Goal: Book appointment/travel/reservation

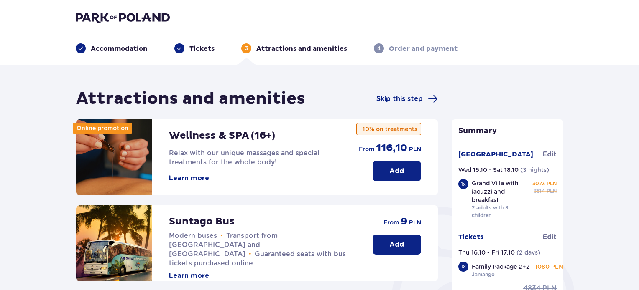
click at [88, 47] on div "Accommodation" at bounding box center [112, 48] width 72 height 10
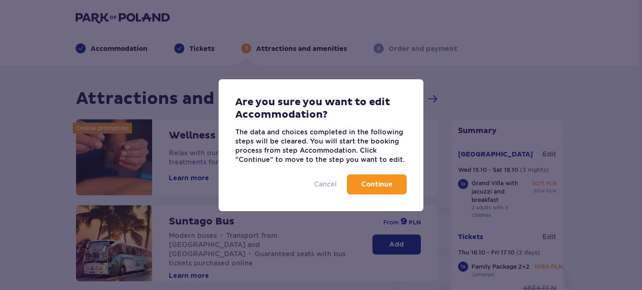
click at [336, 180] on p "Cancel" at bounding box center [325, 184] width 23 height 9
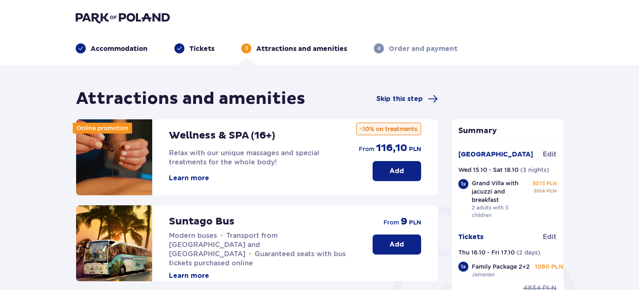
click at [125, 53] on p "Accommodation" at bounding box center [119, 48] width 57 height 9
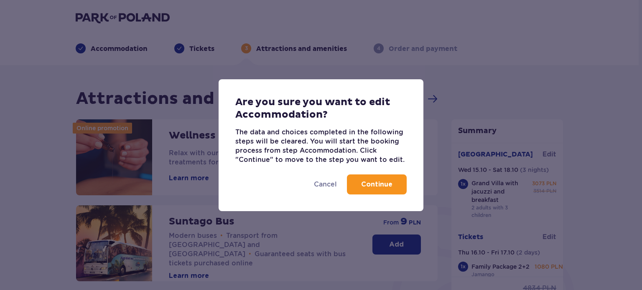
click at [369, 178] on button "Continue" at bounding box center [377, 185] width 60 height 20
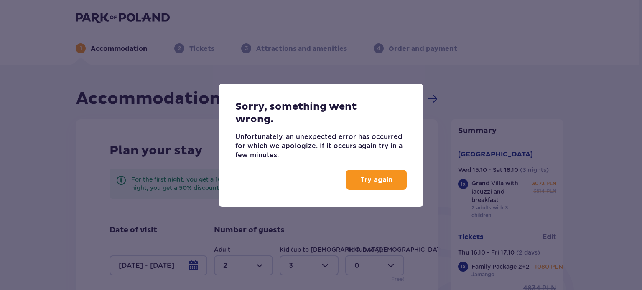
click at [385, 176] on p "Try again" at bounding box center [376, 180] width 32 height 9
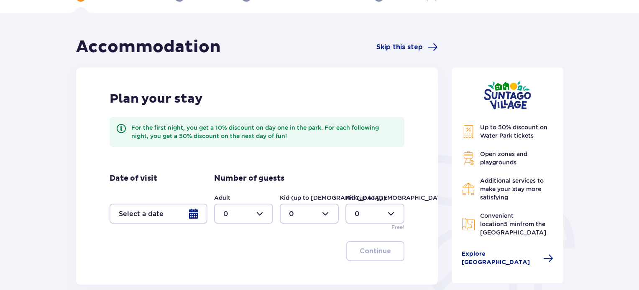
scroll to position [84, 0]
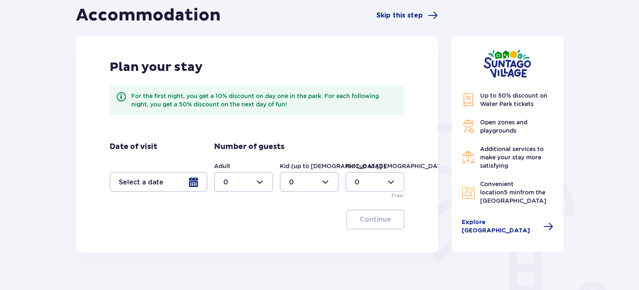
click at [186, 185] on div at bounding box center [158, 182] width 98 height 20
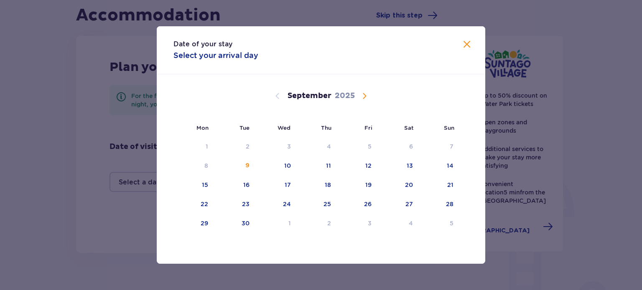
click at [364, 96] on span "Calendar" at bounding box center [364, 96] width 10 height 10
click at [410, 165] on div "11" at bounding box center [410, 166] width 5 height 8
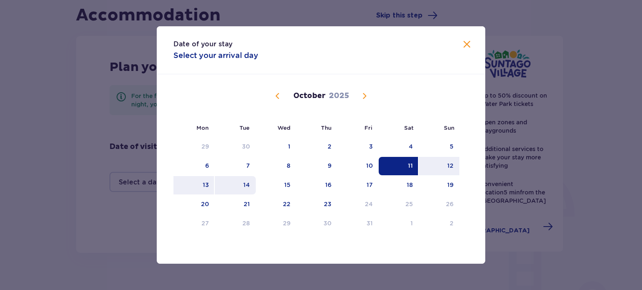
click at [249, 184] on div "14" at bounding box center [246, 185] width 7 height 8
type input "11.10.25 - 14.10.25"
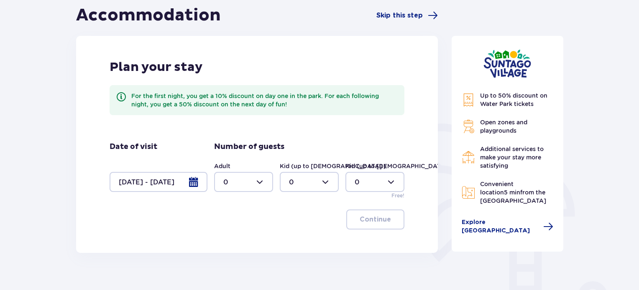
click at [254, 184] on div at bounding box center [243, 182] width 59 height 20
click at [231, 239] on div "2" at bounding box center [243, 242] width 41 height 9
type input "2"
click at [307, 187] on div at bounding box center [309, 182] width 59 height 20
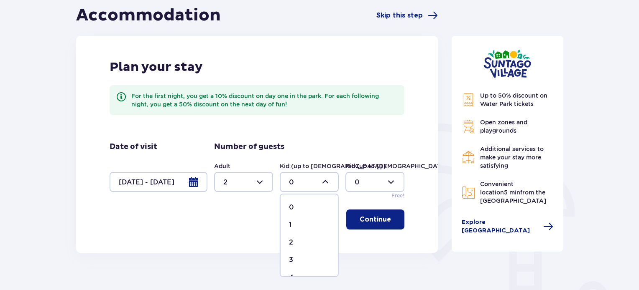
click at [301, 256] on div "3" at bounding box center [309, 260] width 41 height 9
type input "3"
click at [367, 227] on button "Continue" at bounding box center [375, 220] width 58 height 20
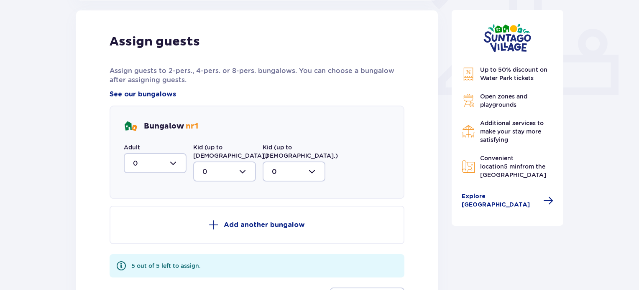
scroll to position [337, 0]
click at [180, 166] on div at bounding box center [155, 163] width 63 height 20
click at [166, 221] on div "2" at bounding box center [155, 223] width 44 height 9
type input "2"
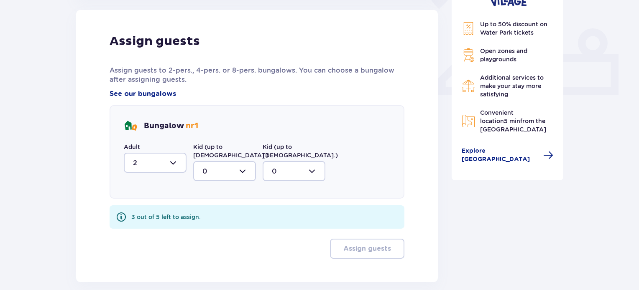
click at [222, 167] on div at bounding box center [224, 171] width 63 height 20
click at [216, 245] on div "3" at bounding box center [224, 249] width 44 height 9
type input "3"
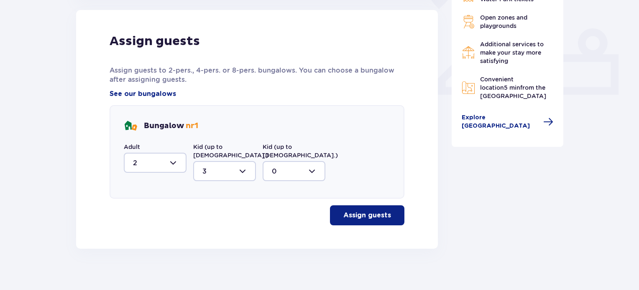
click at [367, 206] on button "Assign guests" at bounding box center [367, 216] width 74 height 20
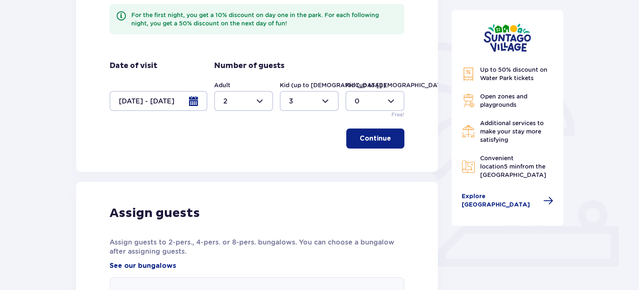
scroll to position [96, 0]
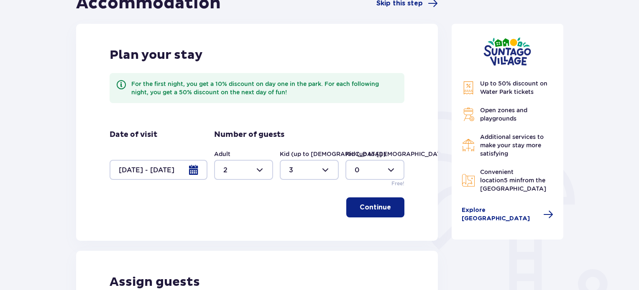
click at [142, 168] on div at bounding box center [158, 170] width 98 height 20
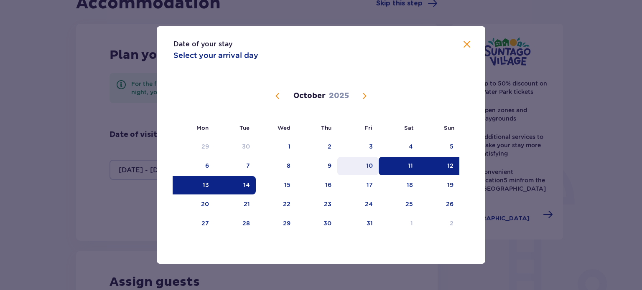
click at [367, 166] on div "10" at bounding box center [369, 166] width 7 height 8
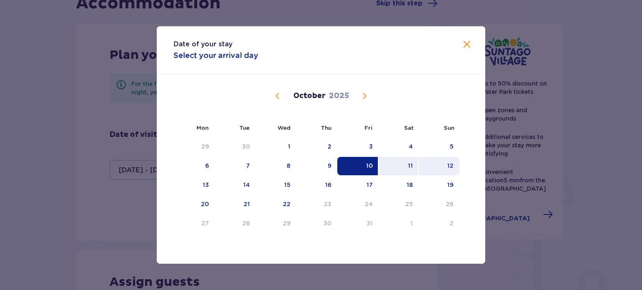
click at [445, 168] on div "12" at bounding box center [439, 166] width 41 height 18
type input "10.10.25 - 12.10.25"
type input "0"
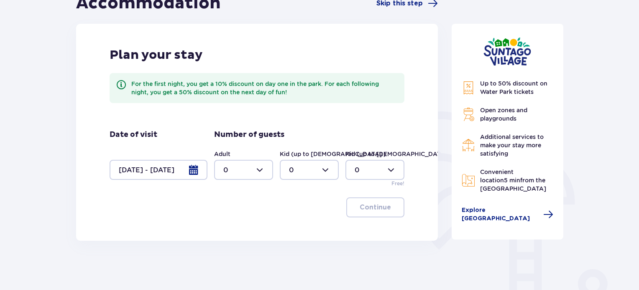
click at [173, 175] on div at bounding box center [158, 170] width 98 height 20
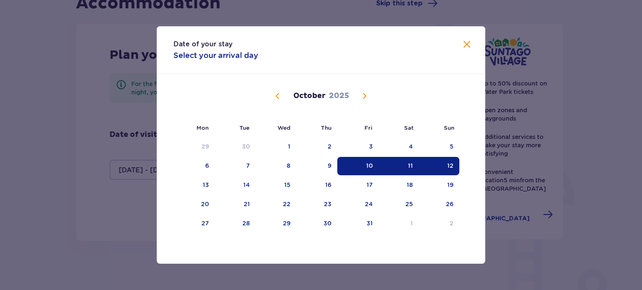
click at [450, 166] on div "12" at bounding box center [450, 166] width 6 height 8
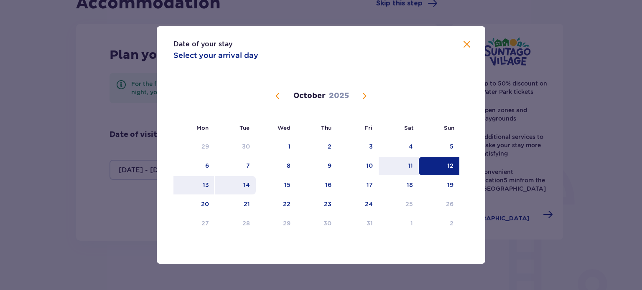
click at [247, 188] on div "14" at bounding box center [235, 185] width 41 height 18
type input "12.10.25 - 14.10.25"
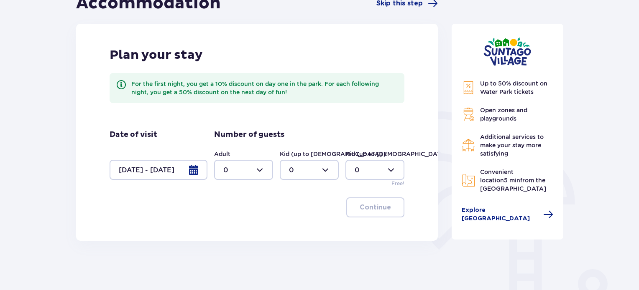
click at [244, 173] on div at bounding box center [243, 170] width 59 height 20
click at [246, 231] on div "2" at bounding box center [243, 230] width 41 height 9
type input "2"
click at [300, 164] on div at bounding box center [309, 170] width 59 height 20
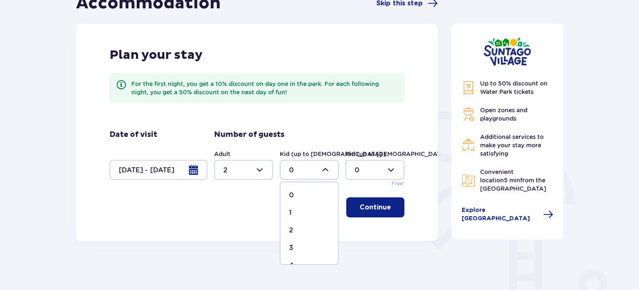
click at [305, 247] on div "3" at bounding box center [309, 248] width 41 height 9
type input "3"
click at [361, 206] on p "Continue" at bounding box center [374, 207] width 31 height 9
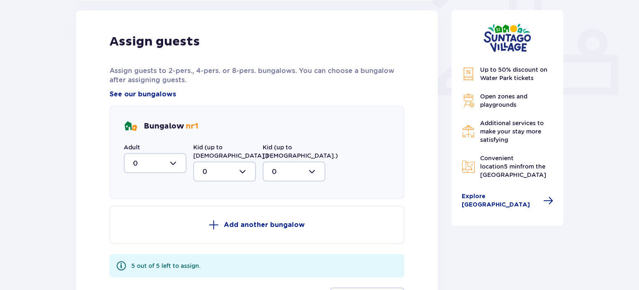
scroll to position [337, 0]
click at [175, 161] on div at bounding box center [155, 163] width 63 height 20
click at [162, 222] on div "2" at bounding box center [155, 223] width 44 height 9
type input "2"
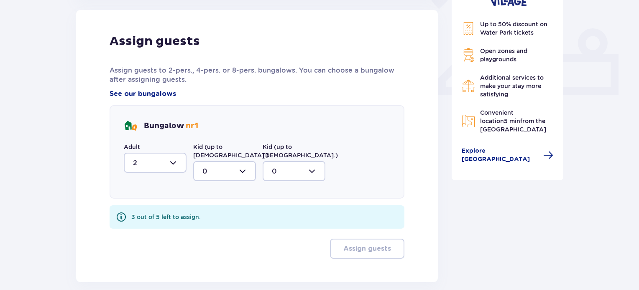
drag, startPoint x: 218, startPoint y: 166, endPoint x: 219, endPoint y: 173, distance: 8.0
click at [218, 165] on div at bounding box center [224, 171] width 63 height 20
drag, startPoint x: 216, startPoint y: 239, endPoint x: 265, endPoint y: 246, distance: 48.9
click at [217, 245] on div "3" at bounding box center [224, 249] width 44 height 9
type input "3"
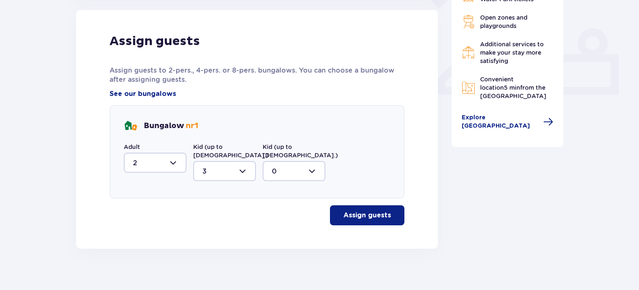
click at [387, 211] on span "button" at bounding box center [392, 216] width 10 height 10
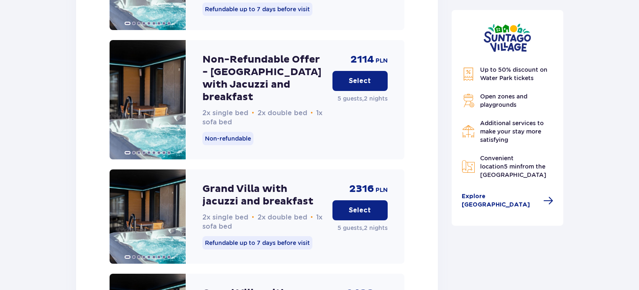
scroll to position [1246, 0]
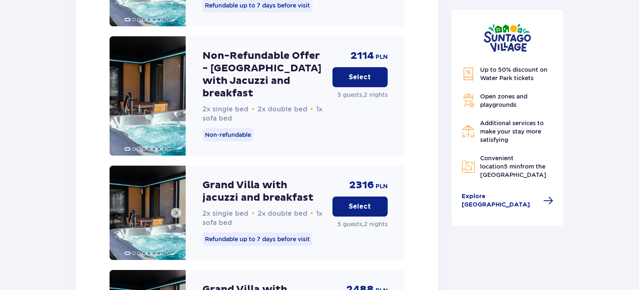
click at [172, 208] on button at bounding box center [176, 213] width 10 height 10
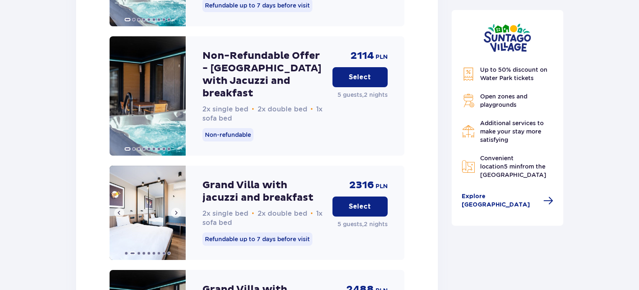
click at [173, 210] on span at bounding box center [176, 213] width 7 height 7
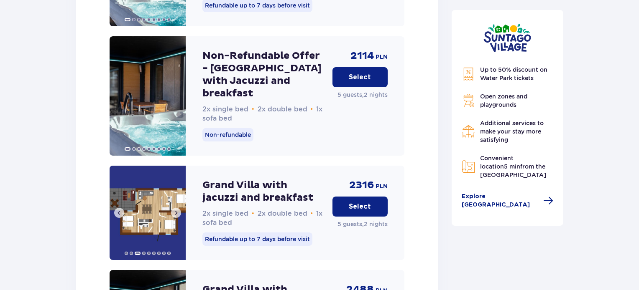
click at [173, 210] on span at bounding box center [176, 213] width 7 height 7
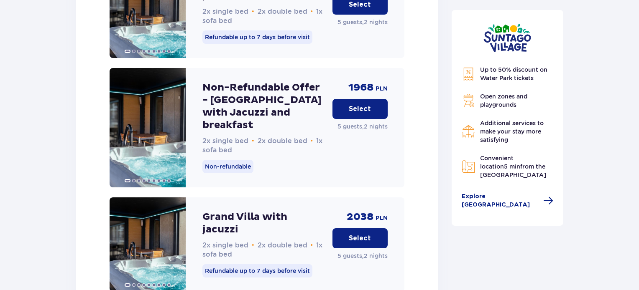
scroll to position [953, 0]
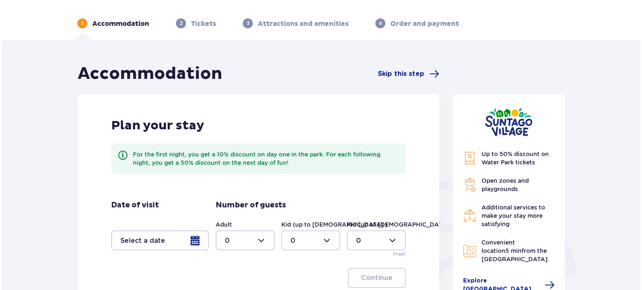
scroll to position [125, 0]
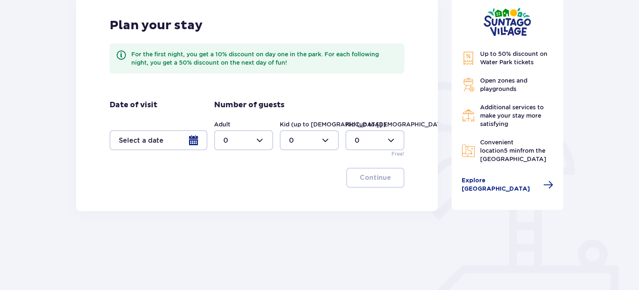
click at [182, 145] on div at bounding box center [158, 140] width 98 height 20
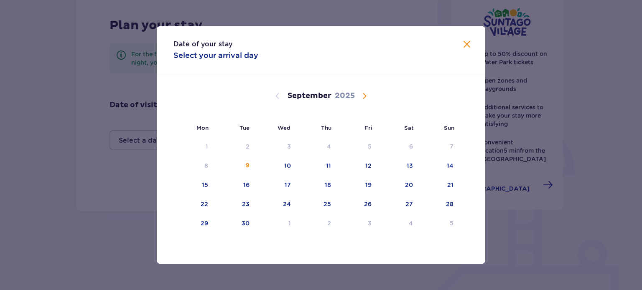
click at [362, 95] on span "Calendar" at bounding box center [364, 96] width 10 height 10
click at [455, 162] on div "12" at bounding box center [439, 166] width 41 height 18
